Goal: Transaction & Acquisition: Purchase product/service

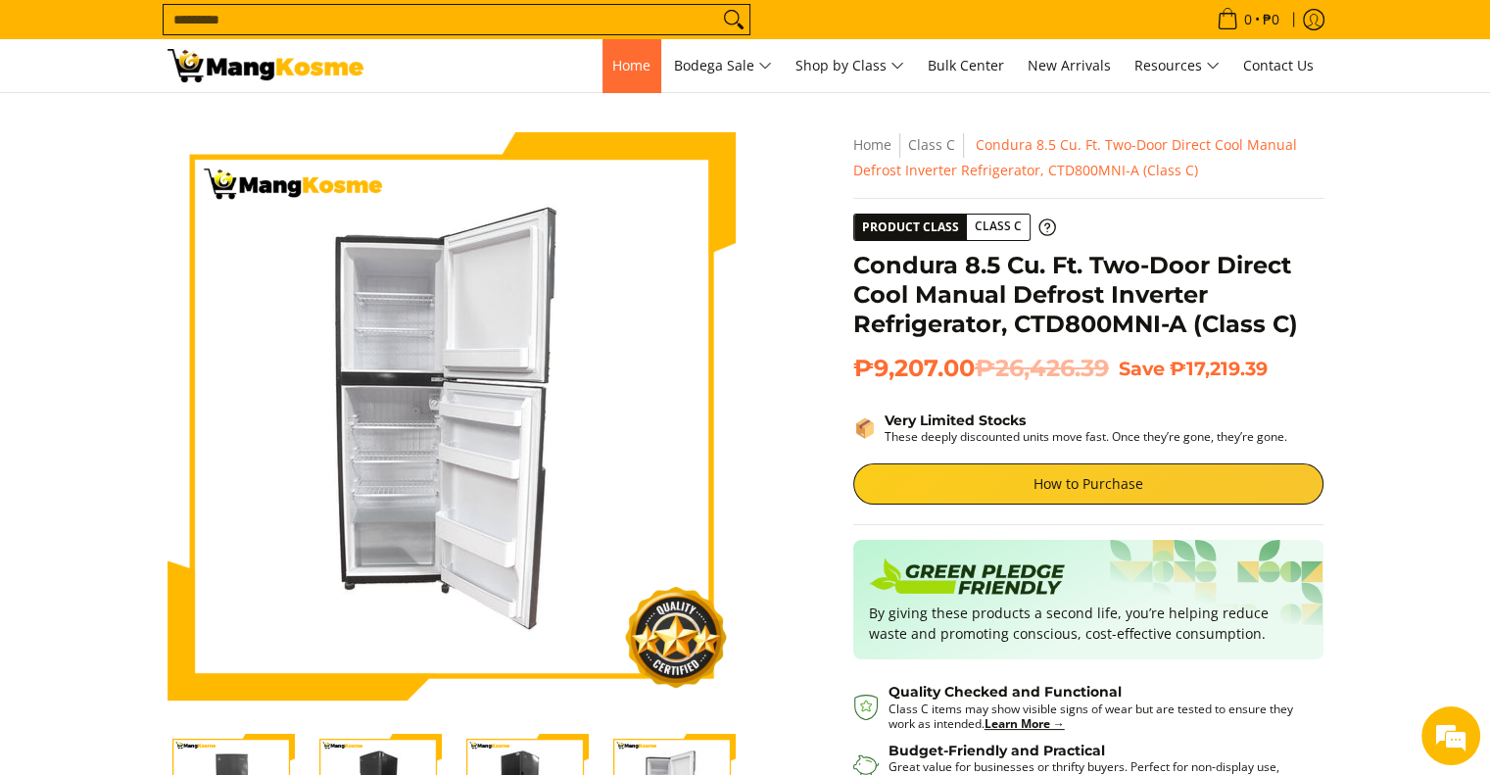
click at [602, 77] on link "Home" at bounding box center [631, 65] width 58 height 53
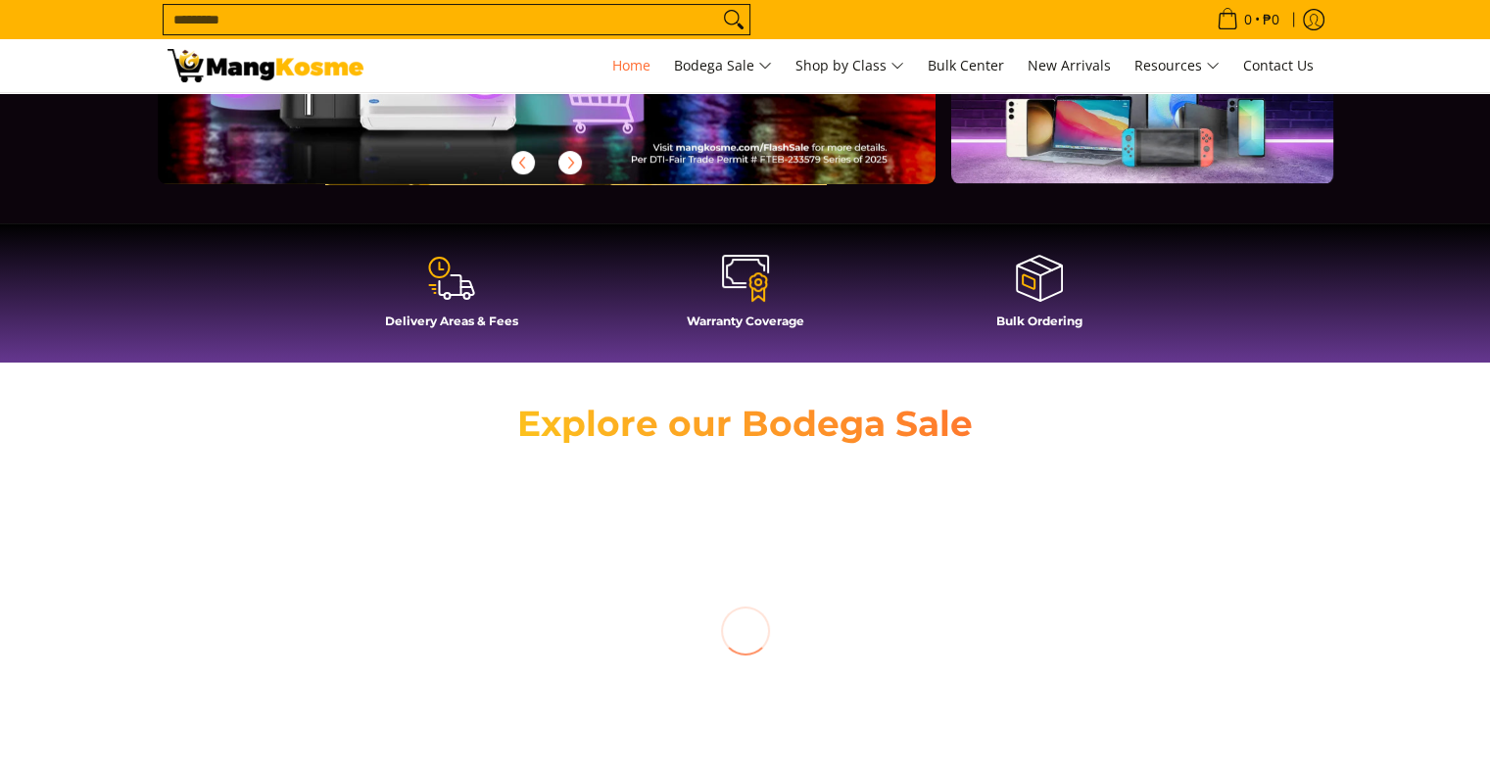
scroll to position [784, 0]
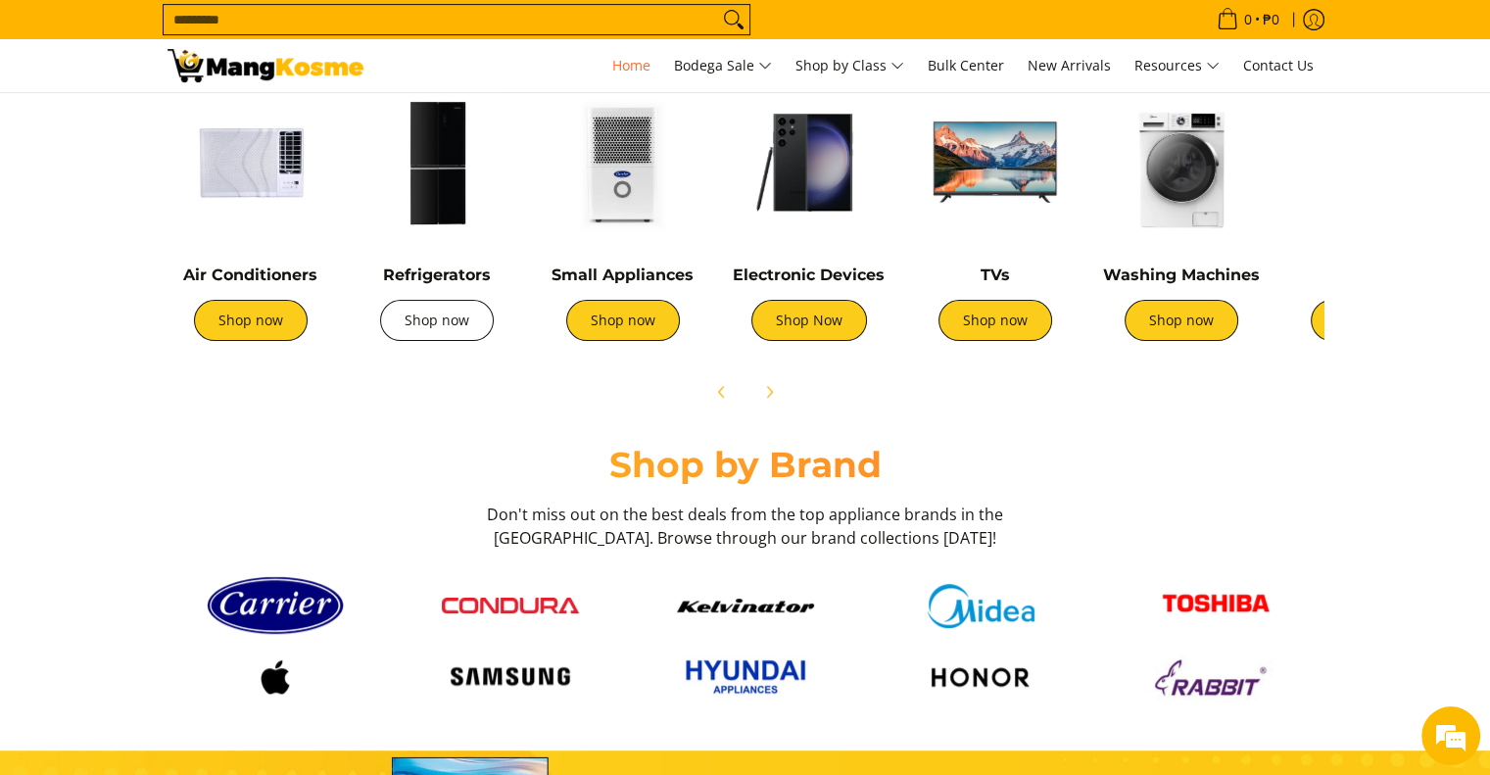
click at [415, 338] on link "Shop now" at bounding box center [437, 320] width 114 height 41
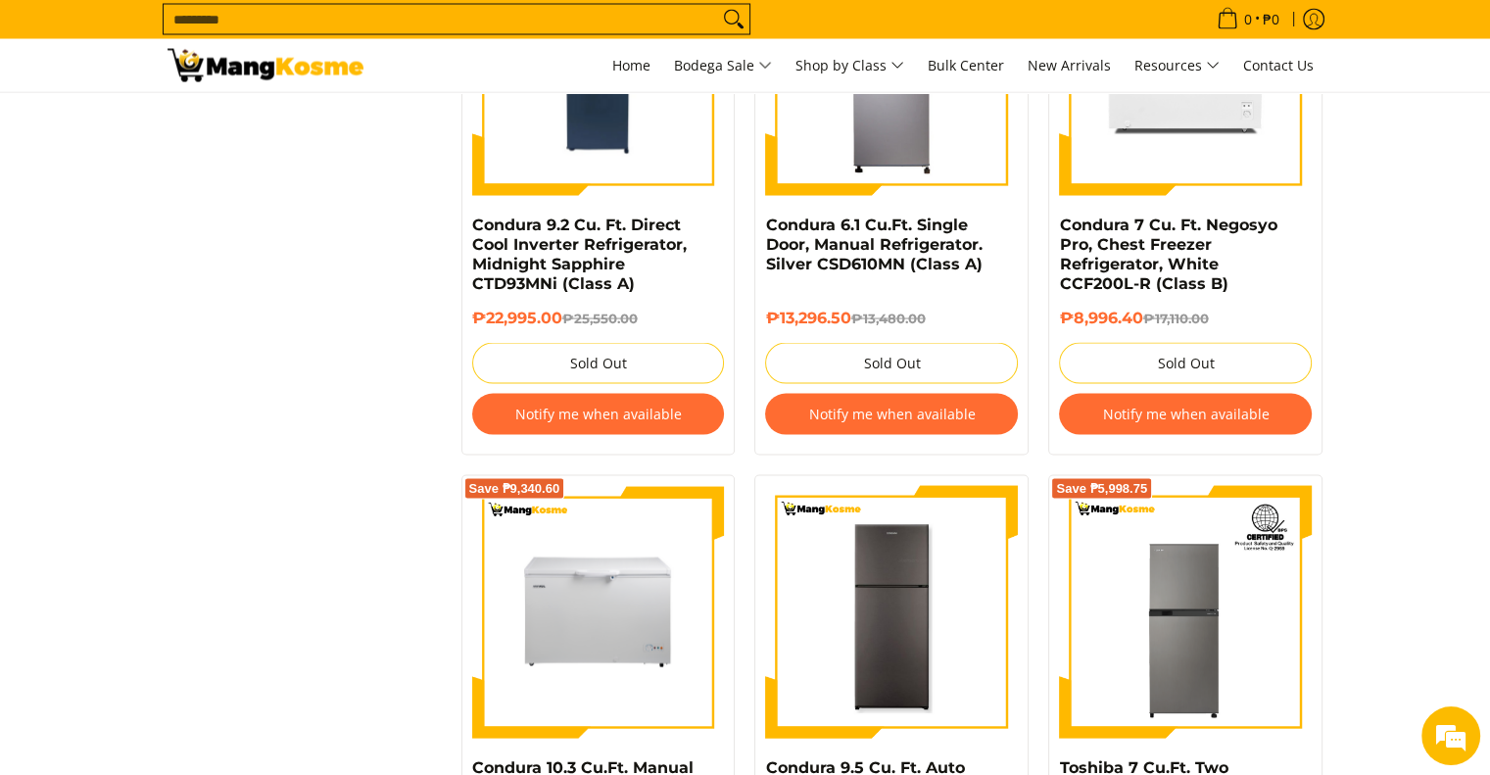
scroll to position [3722, 0]
